Goal: Information Seeking & Learning: Find specific fact

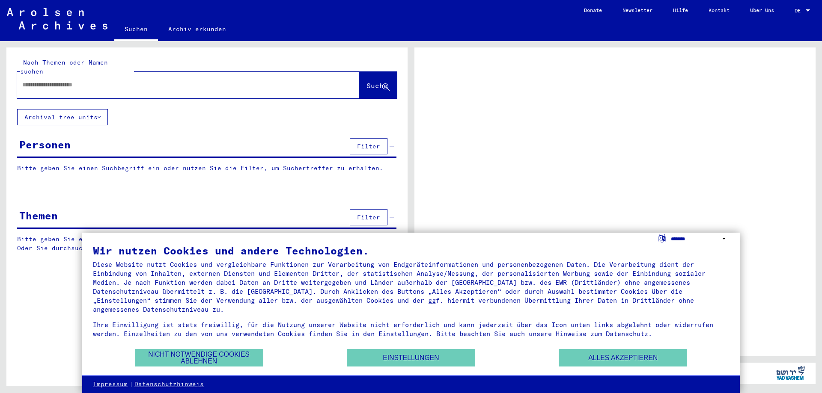
click at [671, 233] on select "**********" at bounding box center [700, 239] width 58 height 12
select select "*****"
click option "**********" at bounding box center [0, 0] width 0 height 0
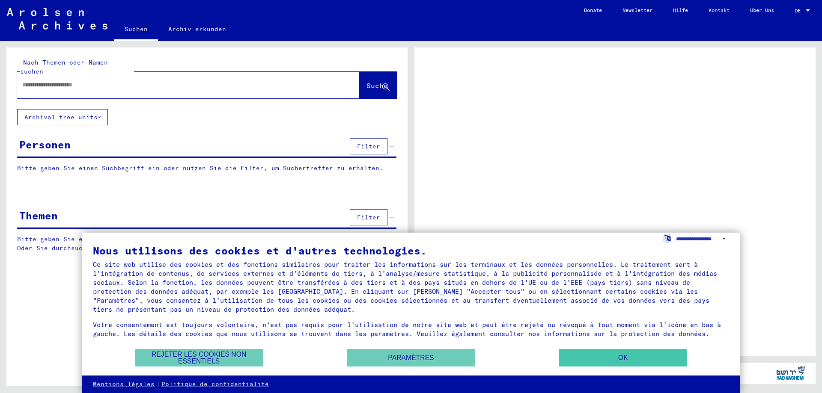
click at [640, 356] on button "OK" at bounding box center [622, 358] width 128 height 18
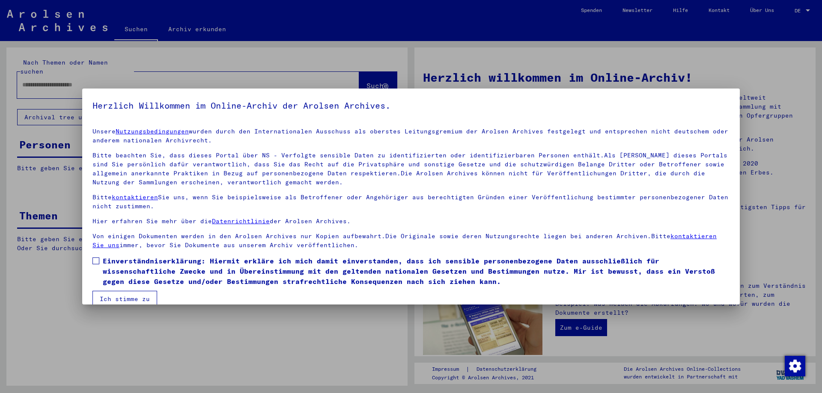
scroll to position [13, 0]
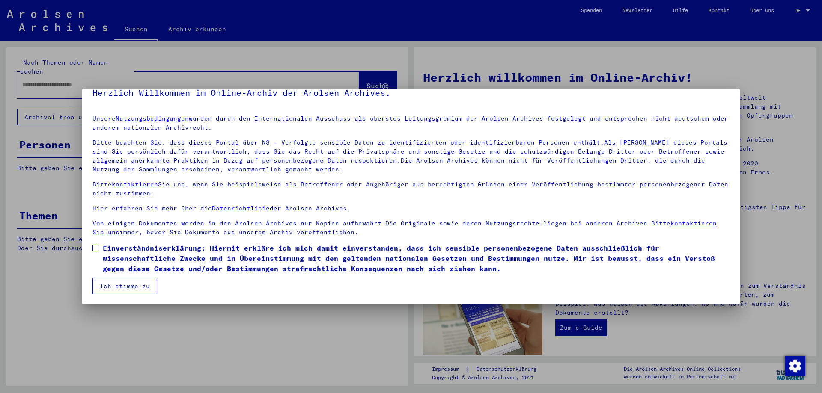
click at [92, 248] on mat-dialog-content "Unsere Nutzungsbedingungen wurden durch den Internationalen Ausschuss als obers…" at bounding box center [410, 201] width 657 height 186
click at [97, 246] on span at bounding box center [95, 248] width 7 height 7
click at [125, 280] on button "Ich stimme zu" at bounding box center [124, 286] width 65 height 16
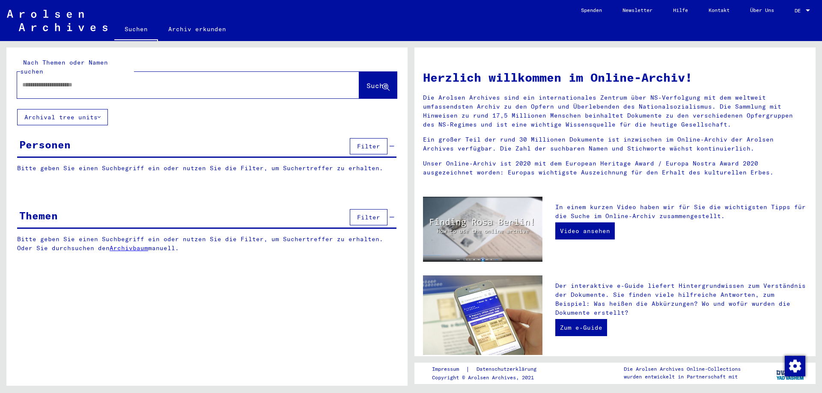
click at [50, 80] on input "text" at bounding box center [177, 84] width 311 height 9
click at [807, 10] on div at bounding box center [807, 10] width 4 height 2
click at [790, 16] on span "English" at bounding box center [785, 15] width 21 height 6
click at [39, 81] on div "***" at bounding box center [175, 84] width 316 height 19
click at [42, 80] on input "***" at bounding box center [177, 84] width 311 height 9
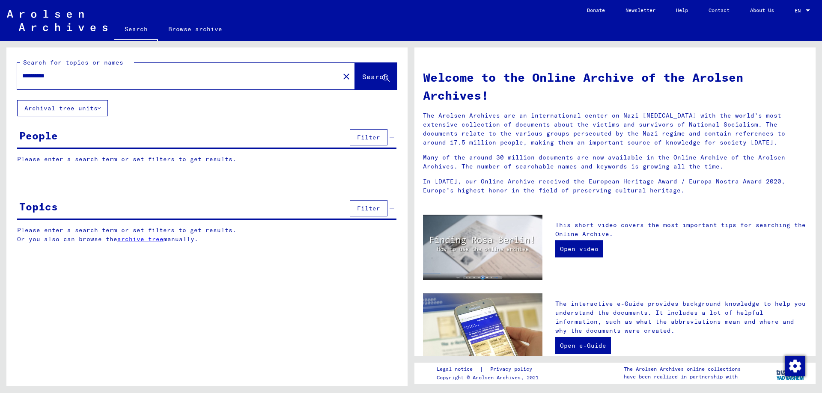
click at [367, 77] on span "Search" at bounding box center [375, 76] width 26 height 9
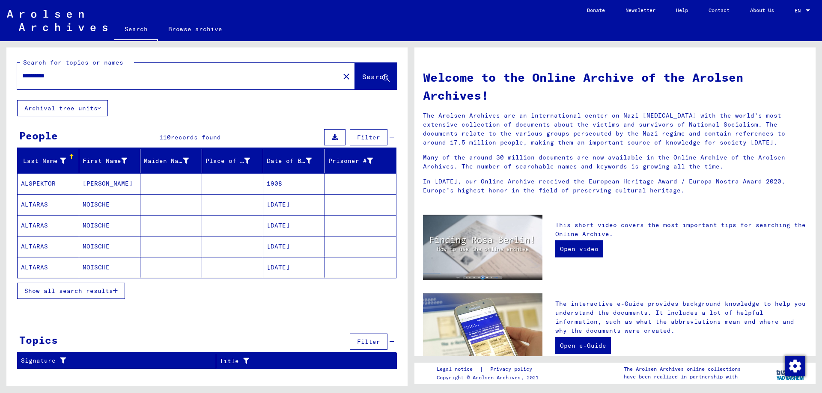
drag, startPoint x: 74, startPoint y: 78, endPoint x: 46, endPoint y: 80, distance: 27.9
click at [40, 80] on input "**********" at bounding box center [175, 75] width 307 height 9
type input "****"
click at [368, 68] on button "Search" at bounding box center [376, 76] width 42 height 27
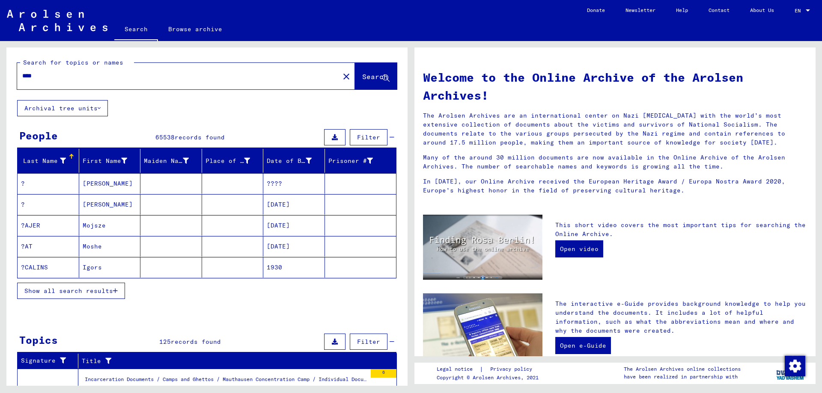
scroll to position [205, 0]
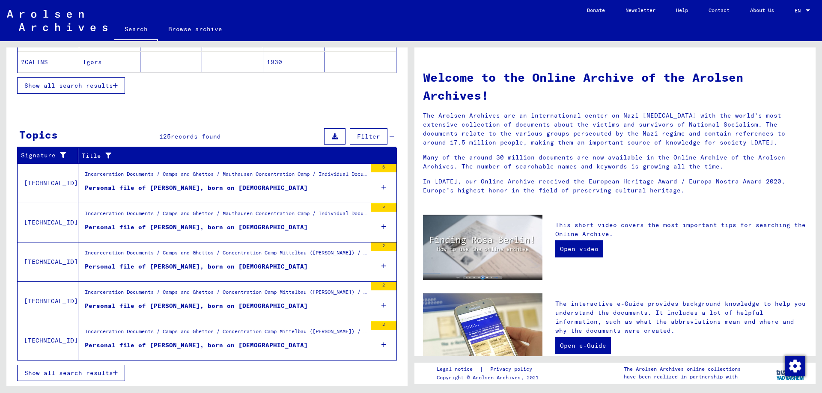
click at [66, 374] on span "Show all search results" at bounding box center [68, 373] width 89 height 8
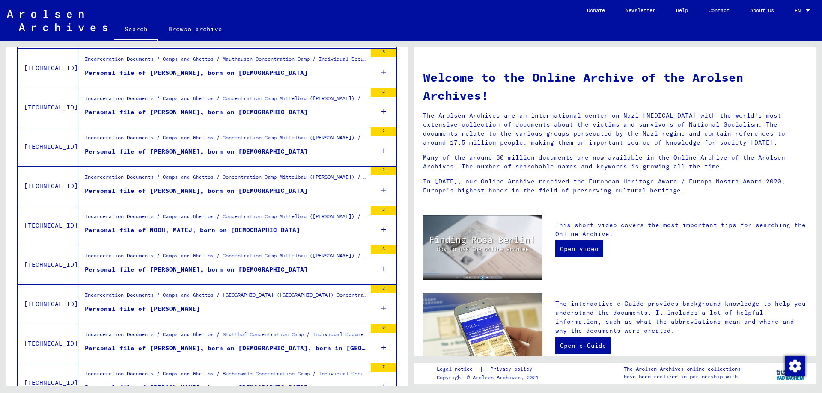
click at [146, 270] on div "Personal file of MOCH, MAX, born on 27-Jan-1901" at bounding box center [196, 269] width 223 height 9
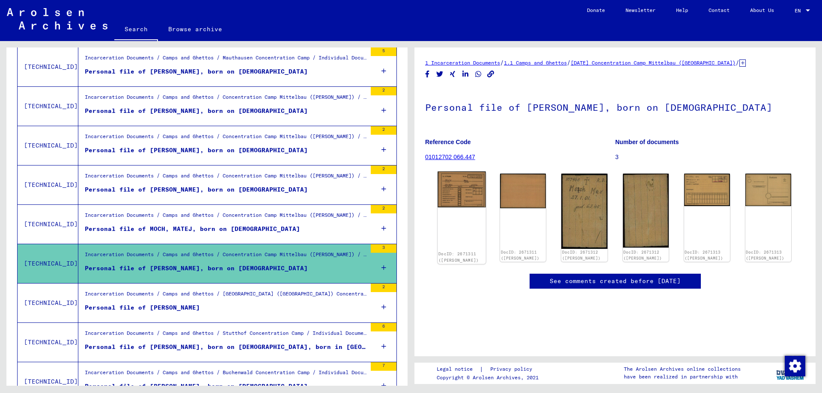
click at [469, 191] on img at bounding box center [461, 190] width 48 height 36
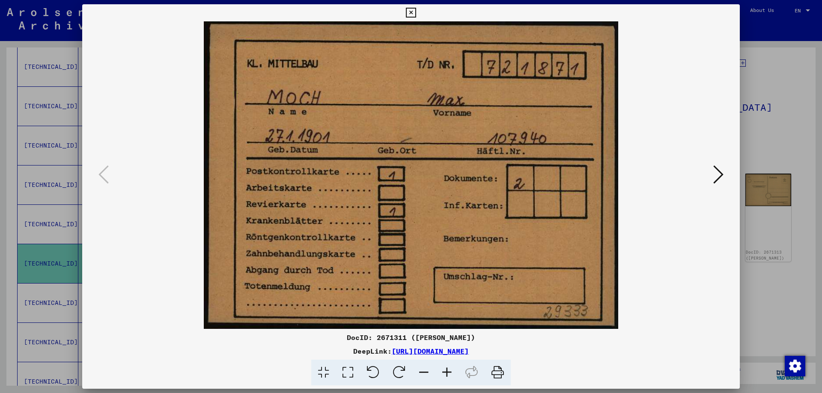
click at [716, 179] on icon at bounding box center [718, 174] width 10 height 21
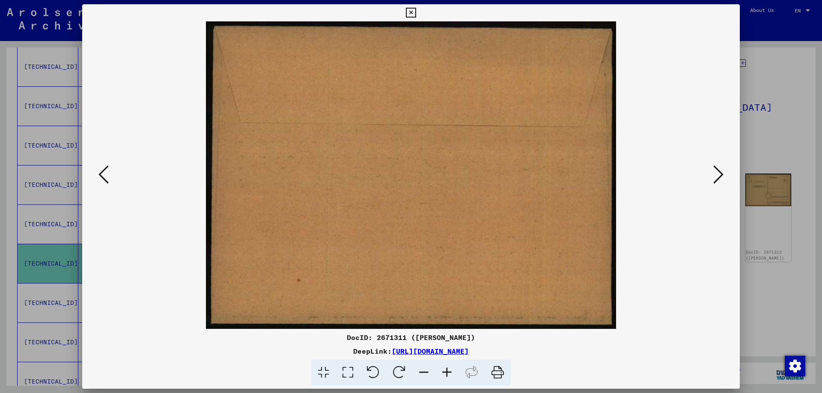
click at [716, 179] on icon at bounding box center [718, 174] width 10 height 21
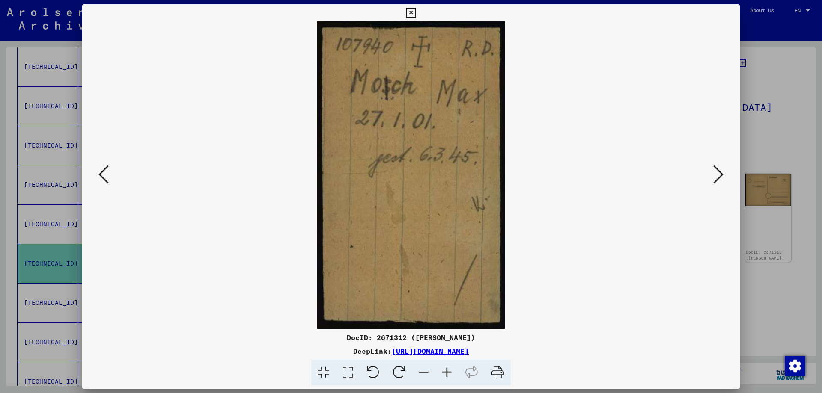
click at [716, 175] on icon at bounding box center [718, 174] width 10 height 21
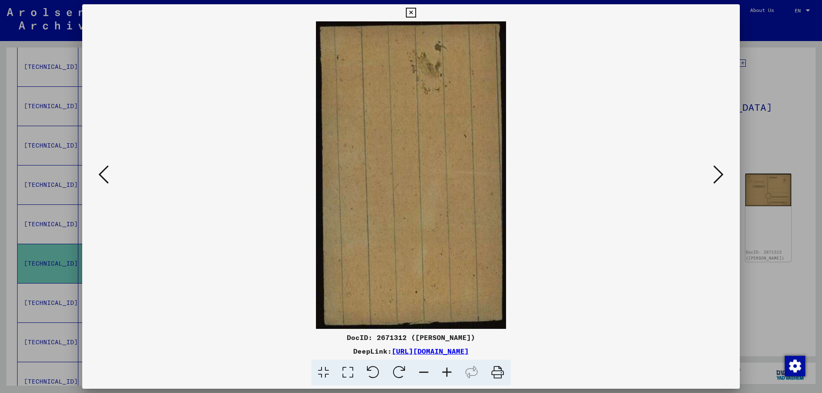
click at [716, 175] on icon at bounding box center [718, 174] width 10 height 21
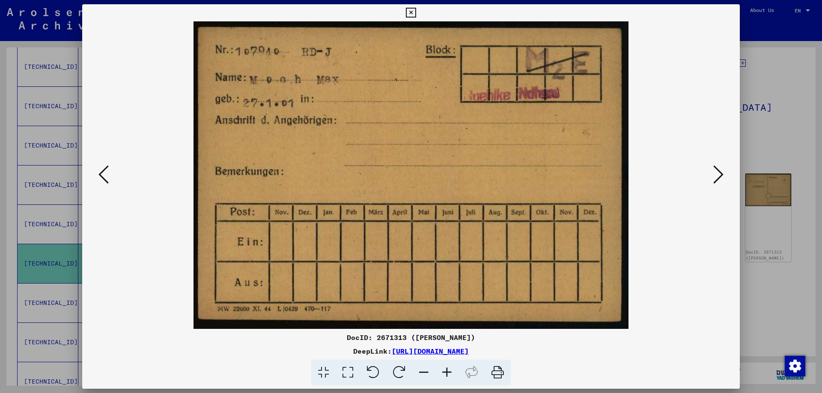
click at [719, 175] on icon at bounding box center [718, 174] width 10 height 21
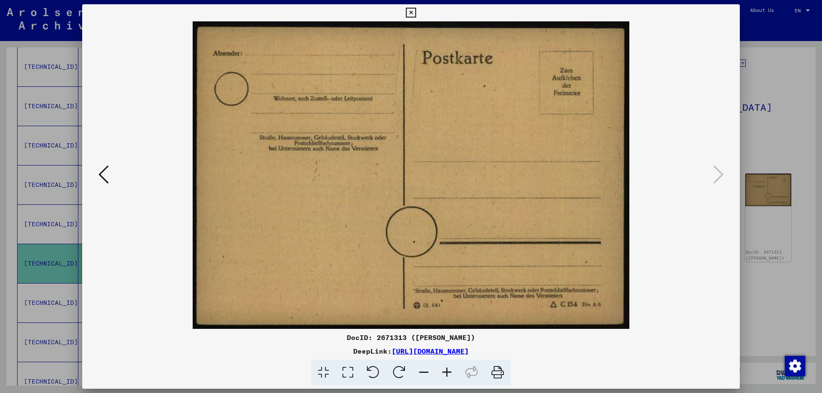
click at [416, 13] on icon at bounding box center [411, 13] width 10 height 10
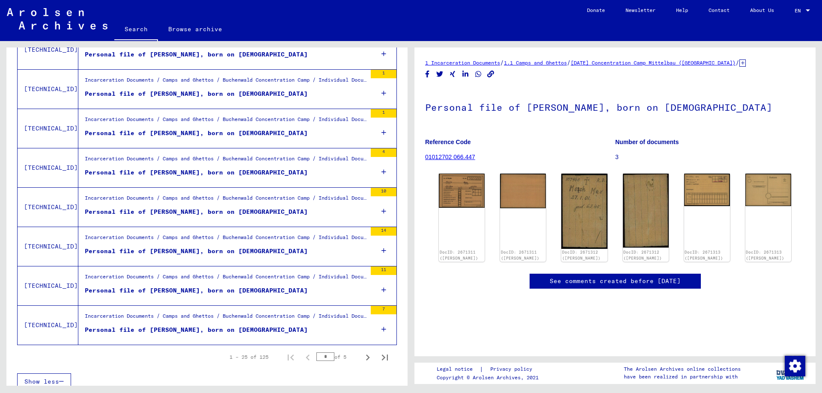
scroll to position [862, 0]
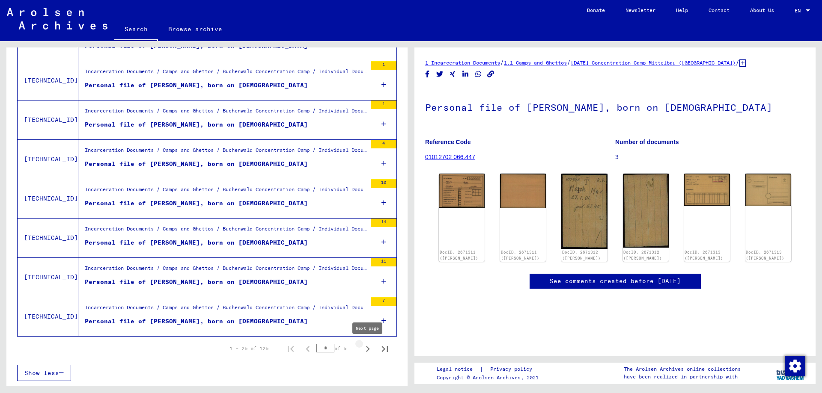
click at [368, 351] on icon "Next page" at bounding box center [368, 349] width 12 height 12
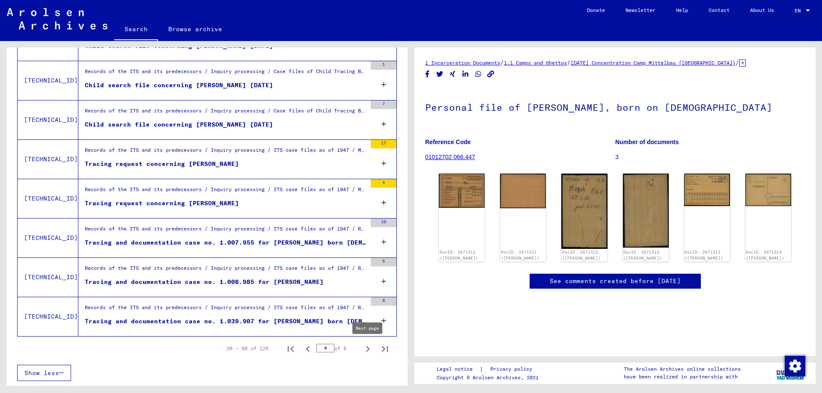
click at [367, 350] on icon "Next page" at bounding box center [368, 349] width 12 height 12
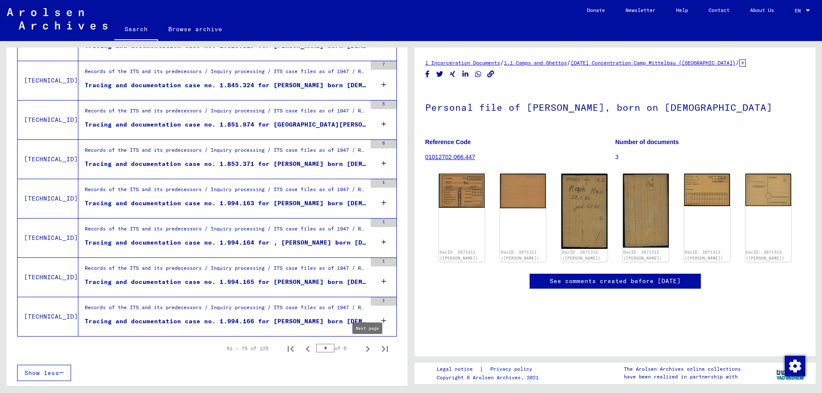
click at [369, 349] on icon "Next page" at bounding box center [368, 349] width 4 height 6
click at [369, 348] on icon "Next page" at bounding box center [368, 349] width 12 height 12
type input "*"
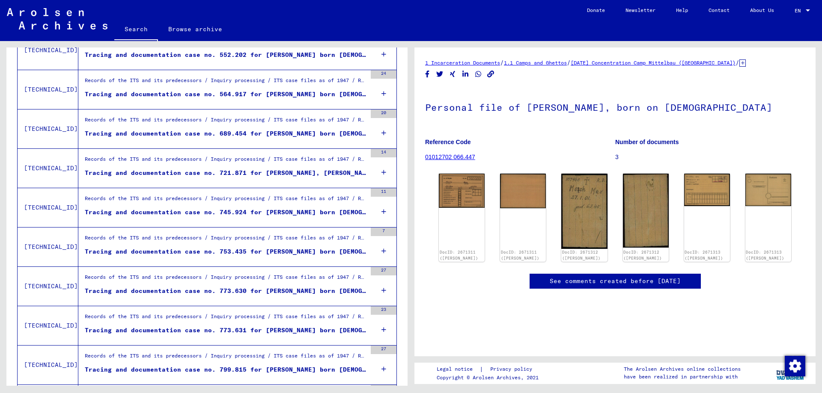
scroll to position [92, 0]
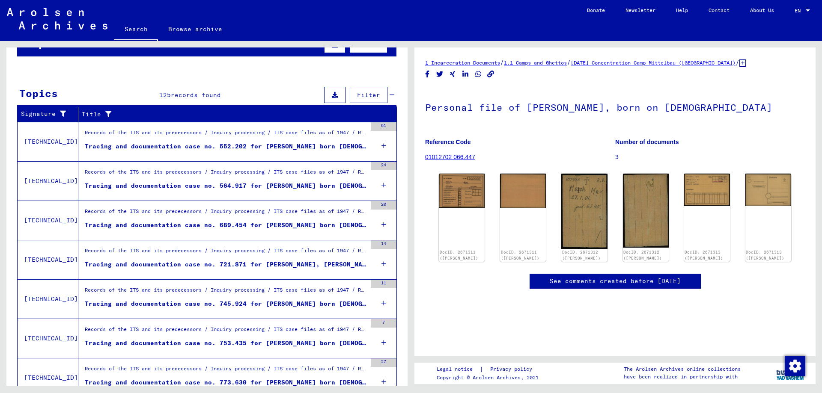
click at [317, 264] on div "Tracing and documentation case no. 721.871 for MOCH, MAX born 27.01.1901" at bounding box center [226, 264] width 282 height 9
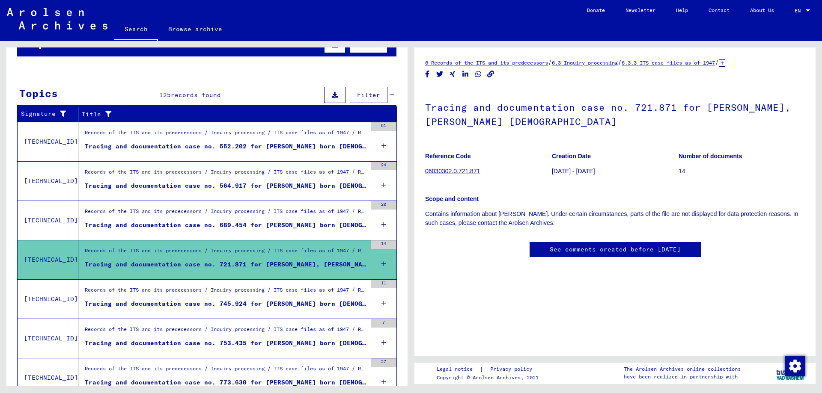
click at [459, 171] on link "06030302.0.721.871" at bounding box center [452, 171] width 55 height 7
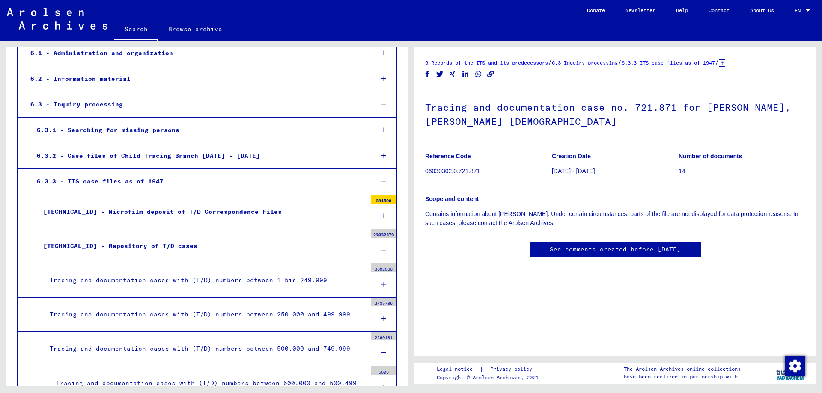
scroll to position [277, 0]
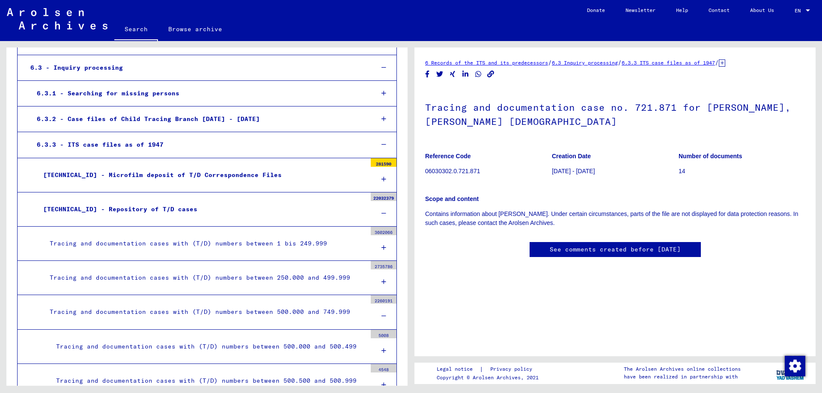
click at [121, 244] on div "Tracing and documentation cases with (T/D) numbers between 1 bis 249.999" at bounding box center [204, 243] width 323 height 17
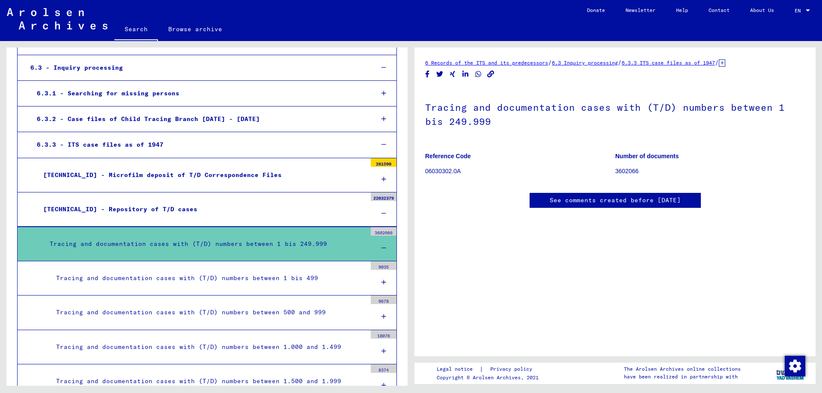
click at [127, 273] on div "Tracing and documentation cases with (T/D) numbers between 1 bis 499" at bounding box center [208, 278] width 317 height 17
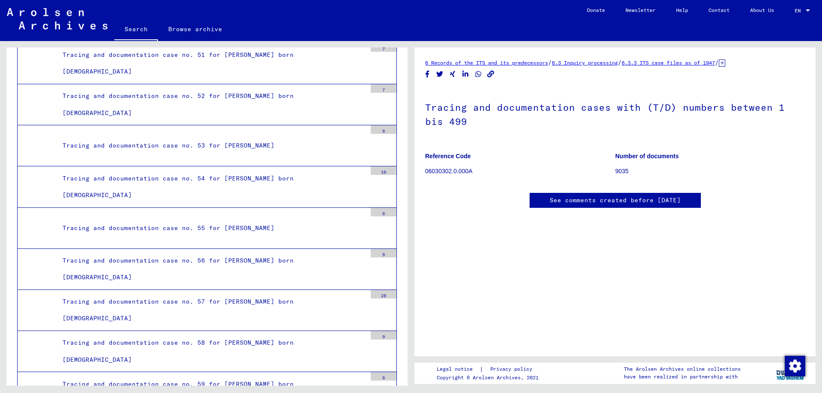
click at [146, 305] on div "Tracing and documentation case no. 57 for SCHWARZ, ARON born 22.02.1909" at bounding box center [211, 310] width 310 height 33
